Goal: Use online tool/utility: Utilize a website feature to perform a specific function

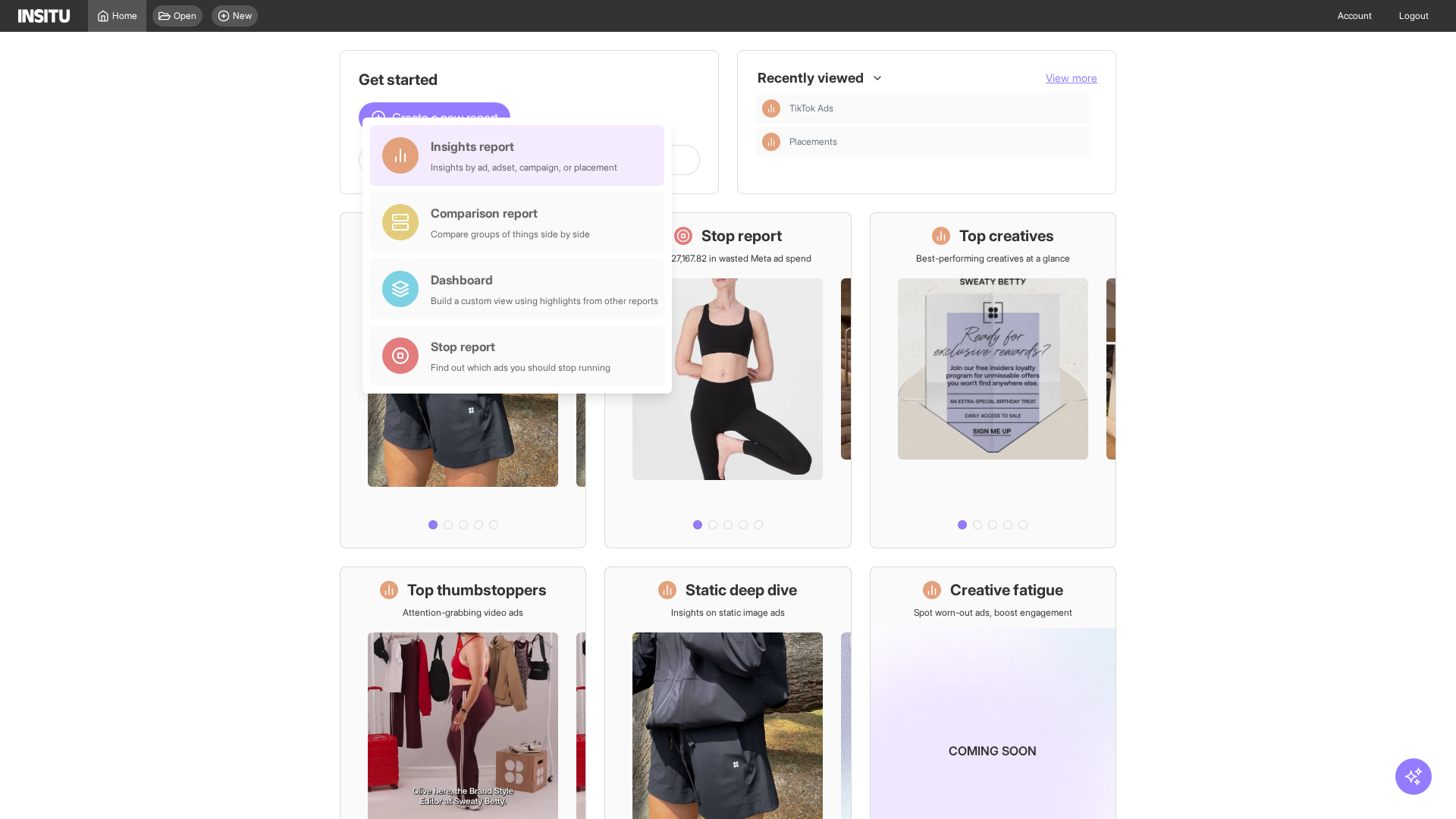
click at [520, 156] on div "Insights report Insights by ad, adset, campaign, or placement" at bounding box center [523, 155] width 186 height 36
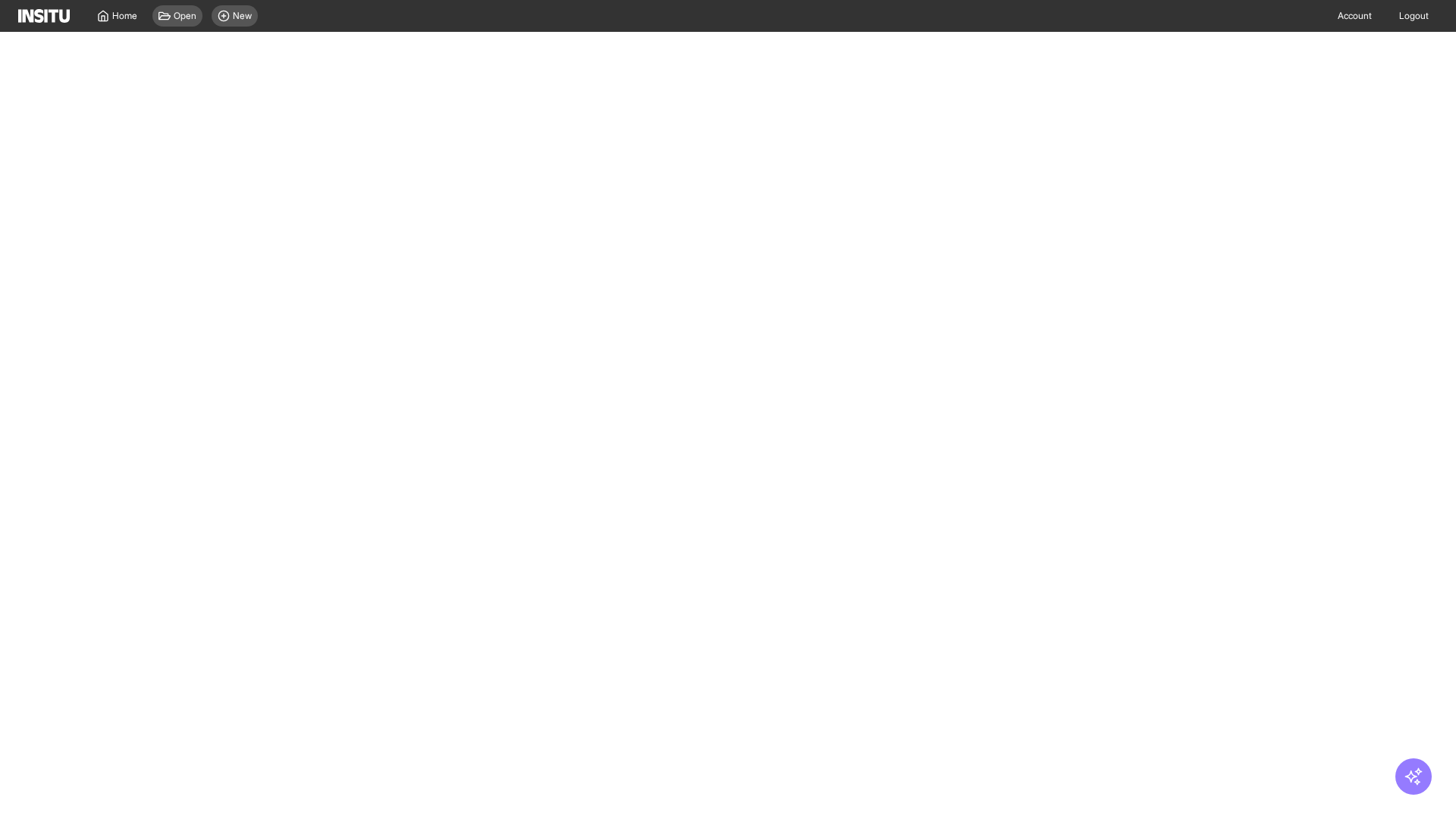
select select "**"
